Goal: Information Seeking & Learning: Find specific fact

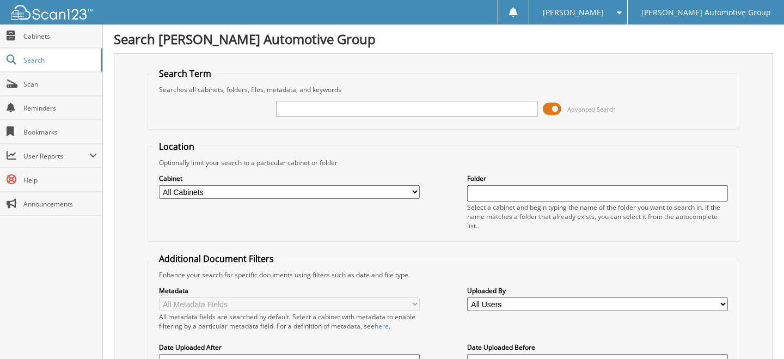
paste input "1083342"
type input "1083342"
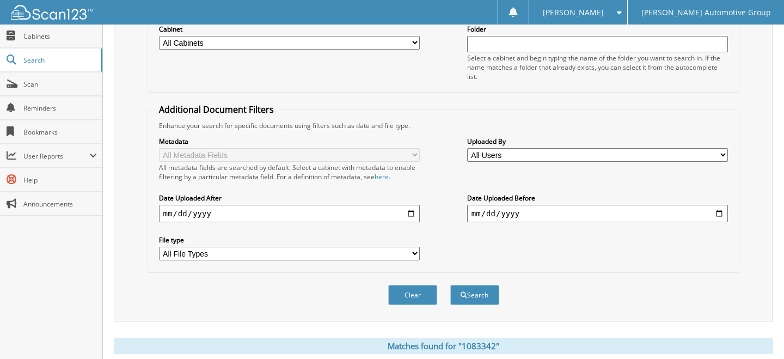
scroll to position [163, 0]
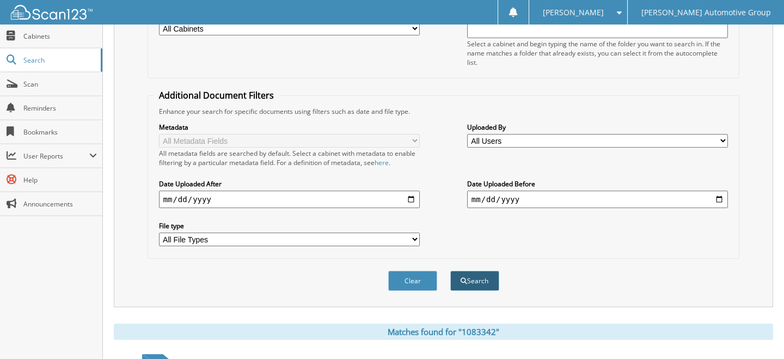
click at [464, 279] on span "submit" at bounding box center [464, 281] width 7 height 7
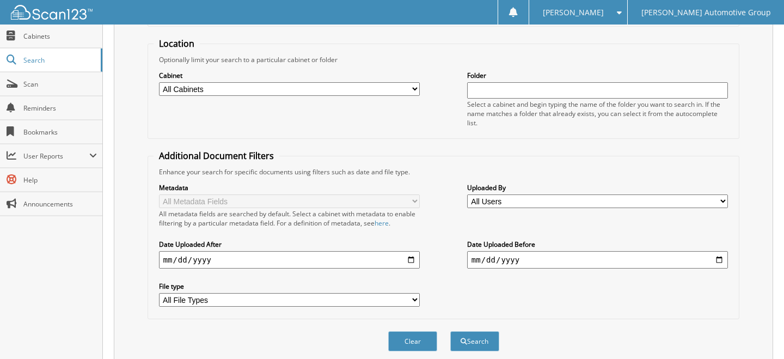
scroll to position [302, 0]
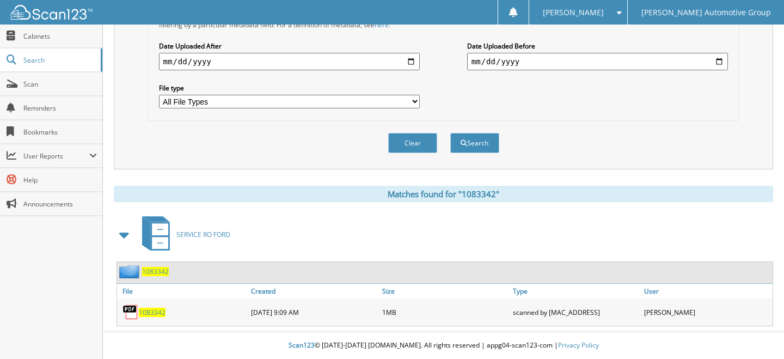
click at [147, 313] on span "1083342" at bounding box center [152, 312] width 27 height 9
click at [722, 114] on div "Metadata All Metadata Fields All metadata fields are searched by default. Selec…" at bounding box center [444, 46] width 581 height 137
